Goal: Task Accomplishment & Management: Complete application form

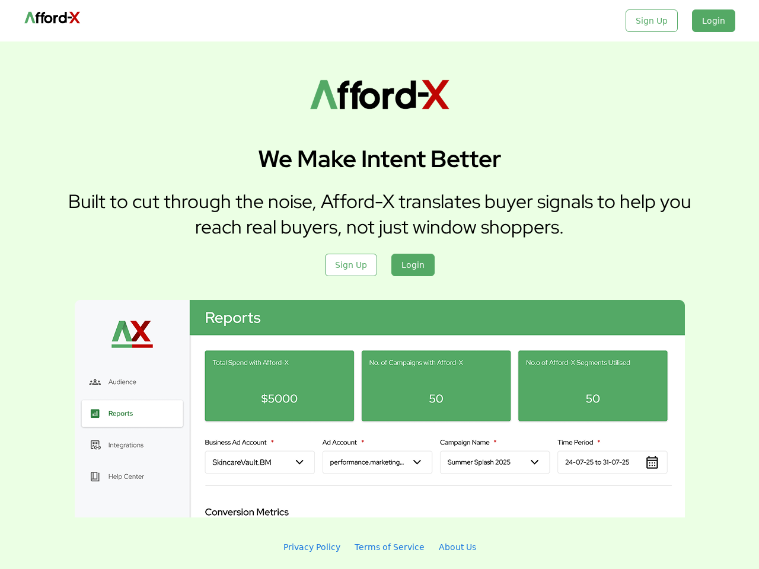
click at [380, 285] on div "We Make Intent Better Built to cut through the noise, Afford-X translates buyer…" at bounding box center [379, 207] width 759 height 186
click at [656, 21] on div "Sign Up" at bounding box center [652, 20] width 52 height 23
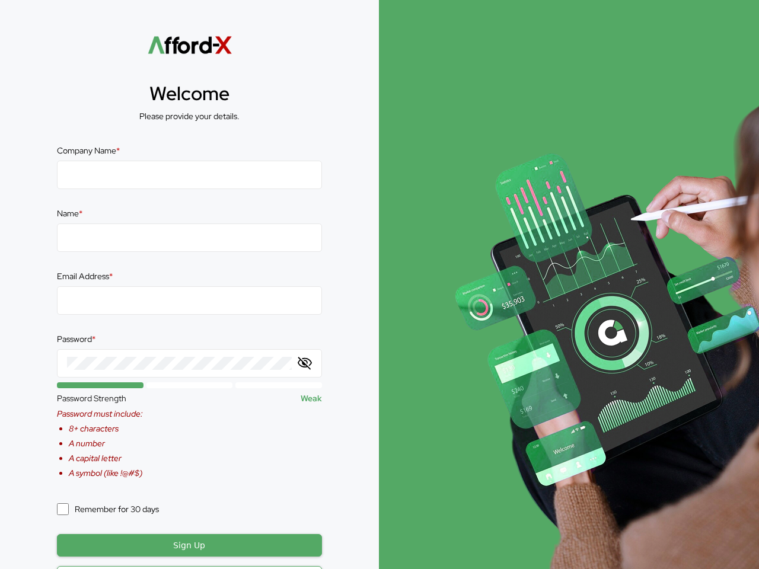
click at [379, 21] on div "Welcome Please provide your details. Company Name * Name * Email Address * Pass…" at bounding box center [189, 342] width 379 height 685
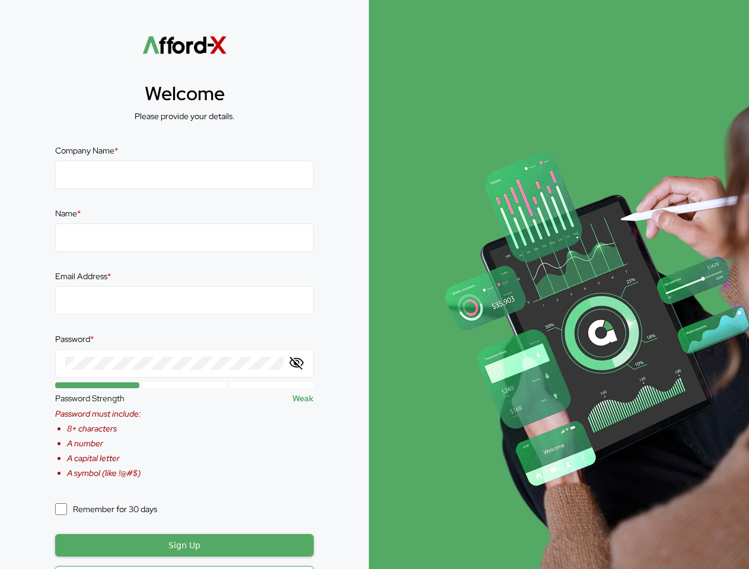
click at [313, 265] on div "Company Name * Name * Email Address * Password * Password Strength Weak Passwor…" at bounding box center [184, 415] width 258 height 540
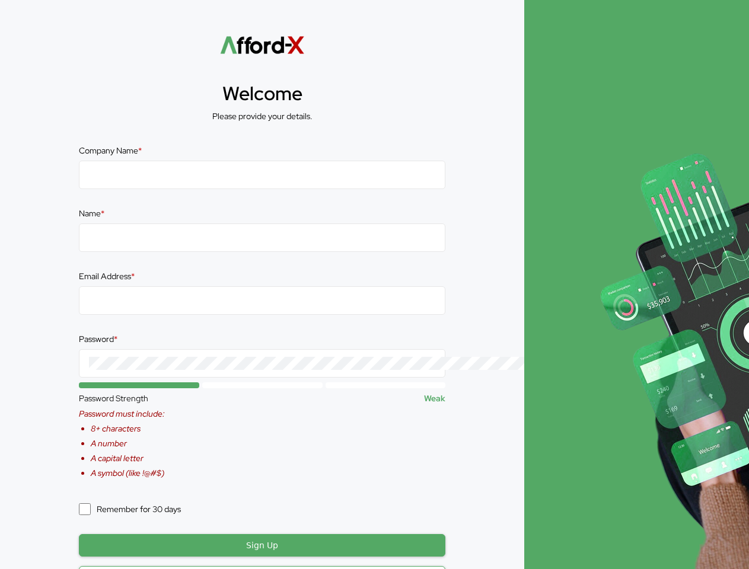
click at [411, 265] on div "Company Name * Name * Email Address * Password * Password Strength Weak Passwor…" at bounding box center [262, 415] width 367 height 540
